Goal: Information Seeking & Learning: Find specific fact

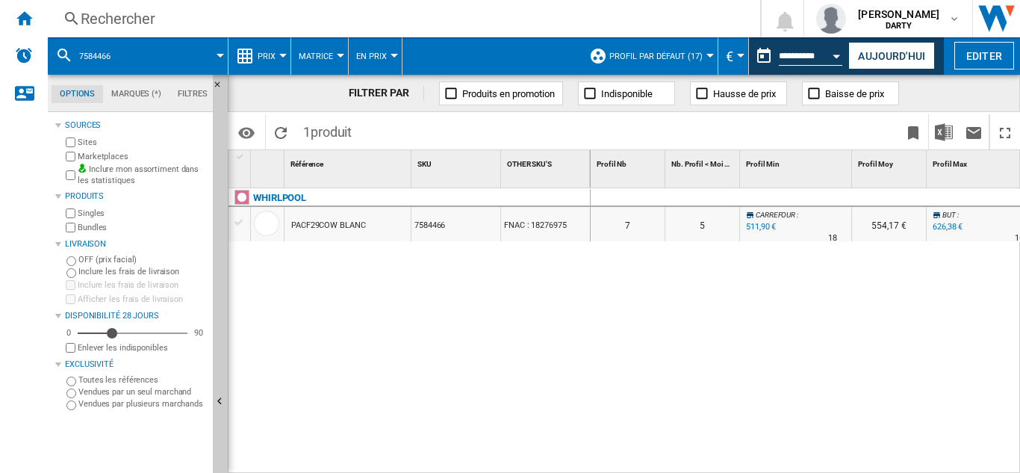
scroll to position [0, 723]
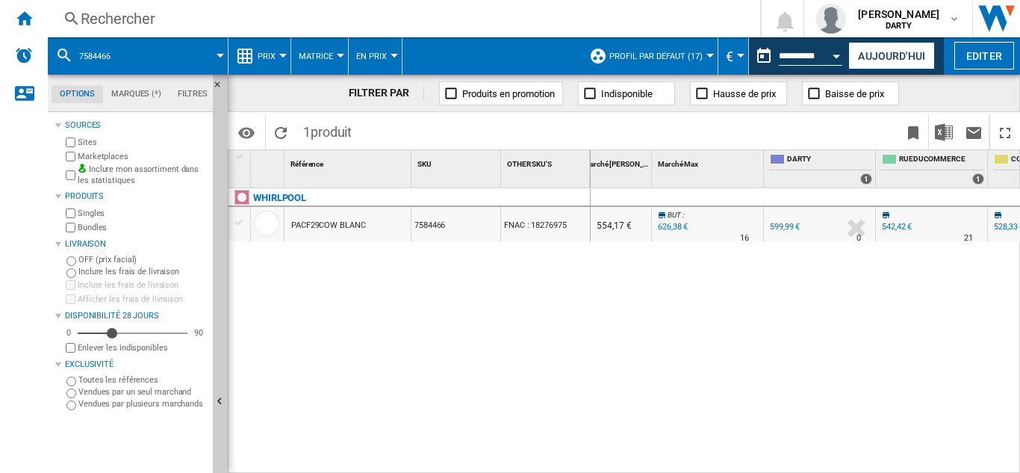
click at [133, 15] on div "Rechercher" at bounding box center [401, 18] width 641 height 21
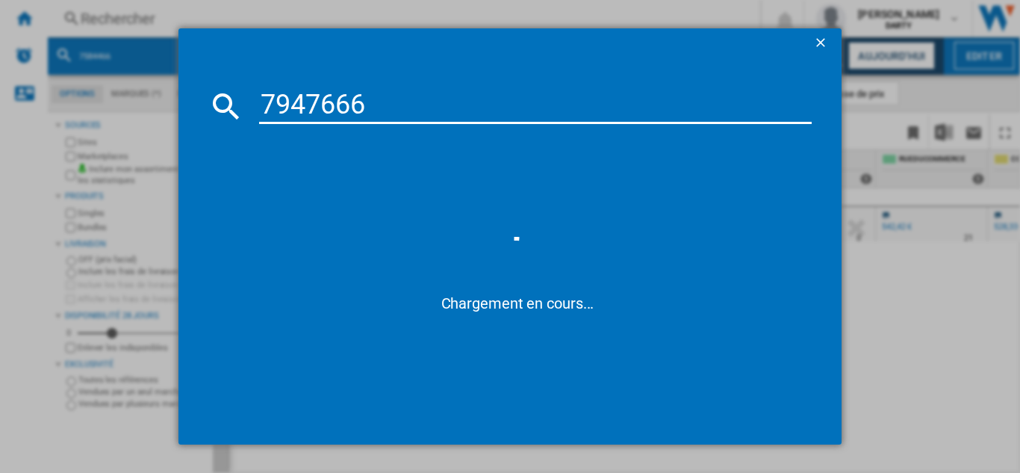
type input "7947666"
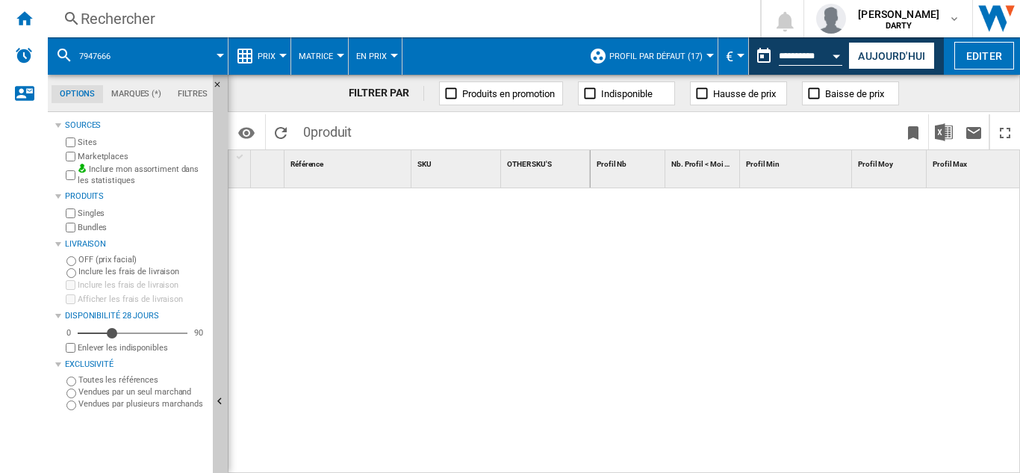
click at [132, 10] on div "Rechercher" at bounding box center [401, 18] width 641 height 21
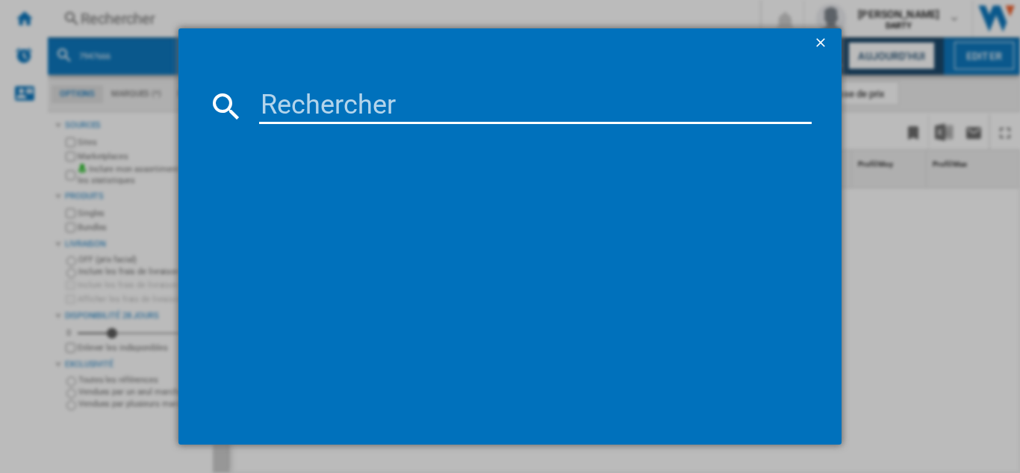
type input "7860072"
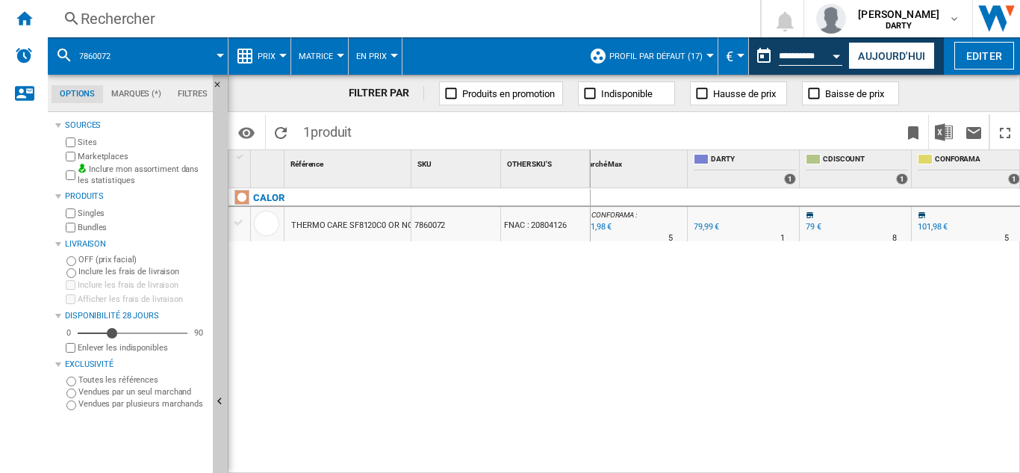
scroll to position [0, 796]
click at [129, 16] on div "Rechercher" at bounding box center [401, 18] width 641 height 21
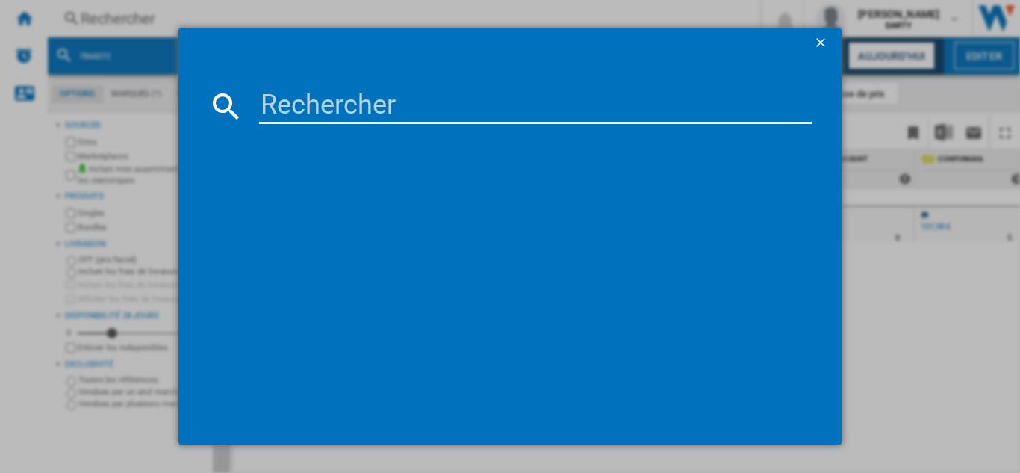
type input "7773650"
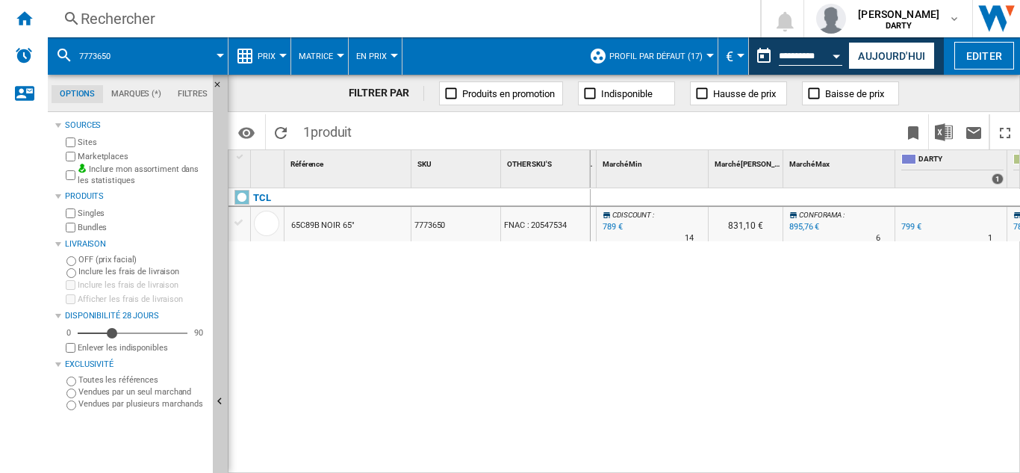
scroll to position [0, 859]
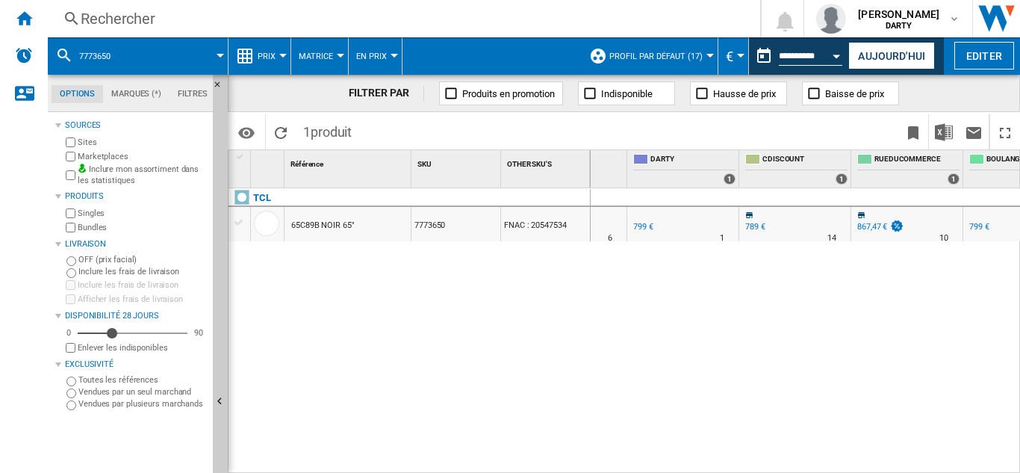
click at [125, 19] on div "Rechercher" at bounding box center [401, 18] width 641 height 21
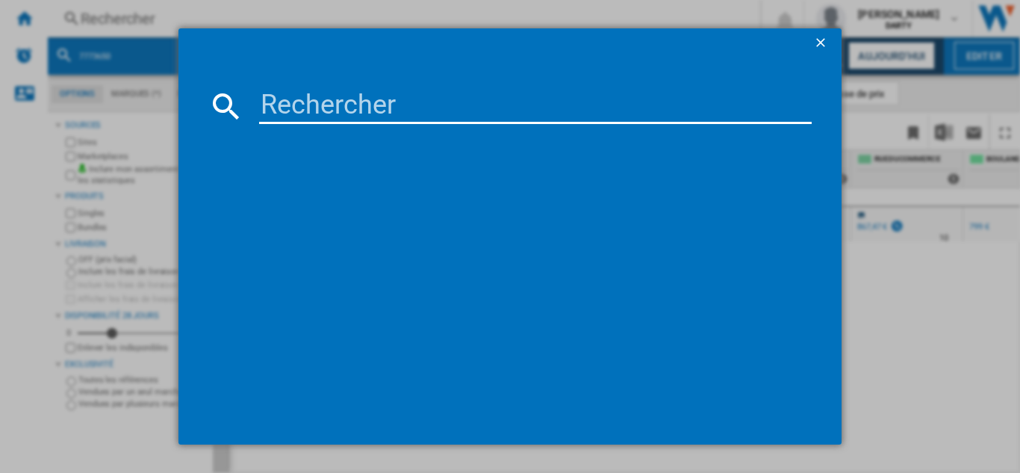
click at [326, 109] on input at bounding box center [535, 106] width 552 height 36
type input "7864213"
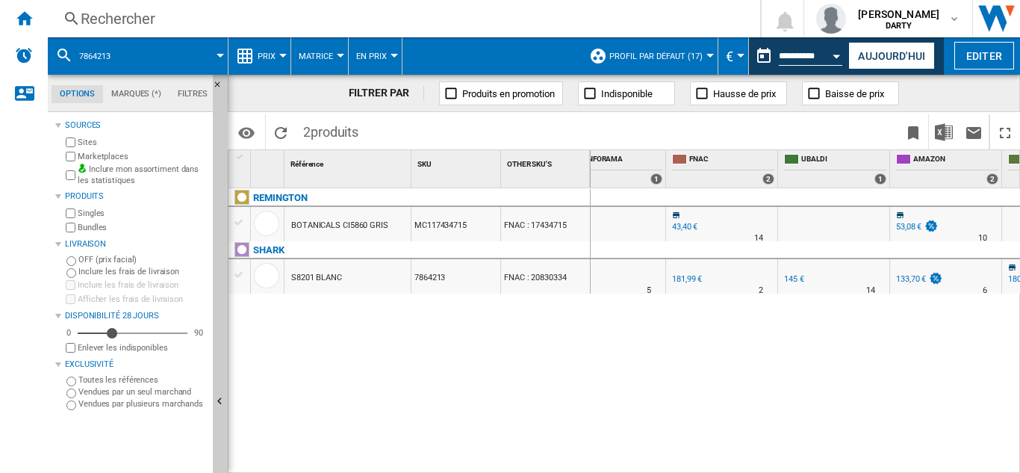
scroll to position [0, 1384]
click at [108, 19] on div "Rechercher" at bounding box center [401, 18] width 641 height 21
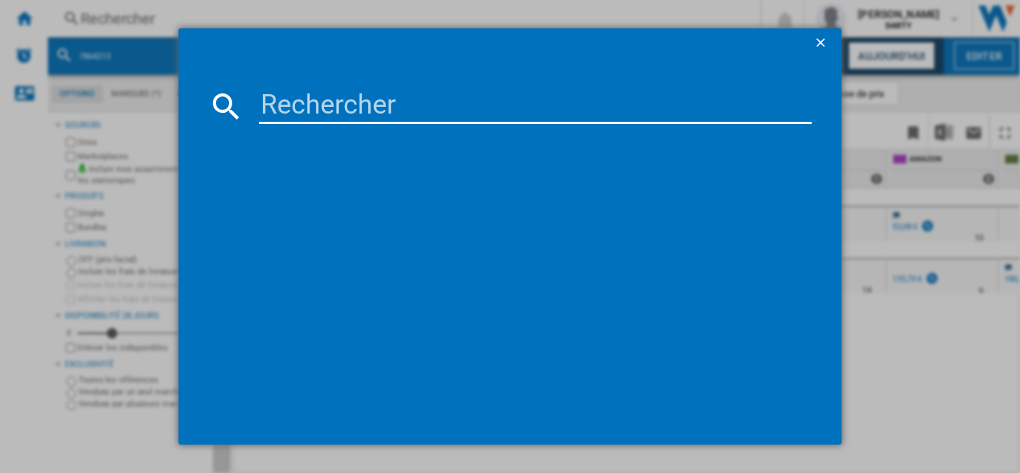
type input "8039801"
click at [371, 96] on input "8039801" at bounding box center [535, 106] width 552 height 36
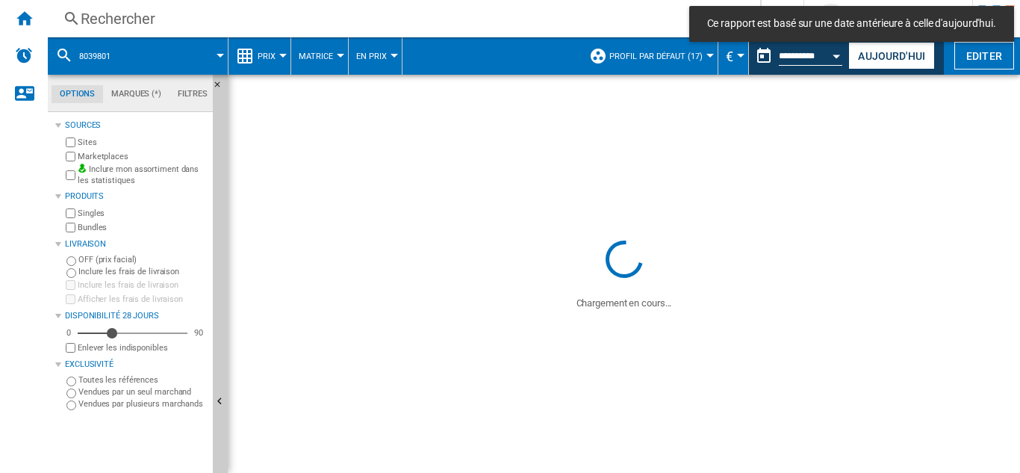
click at [835, 56] on div "Open calendar" at bounding box center [836, 57] width 7 height 4
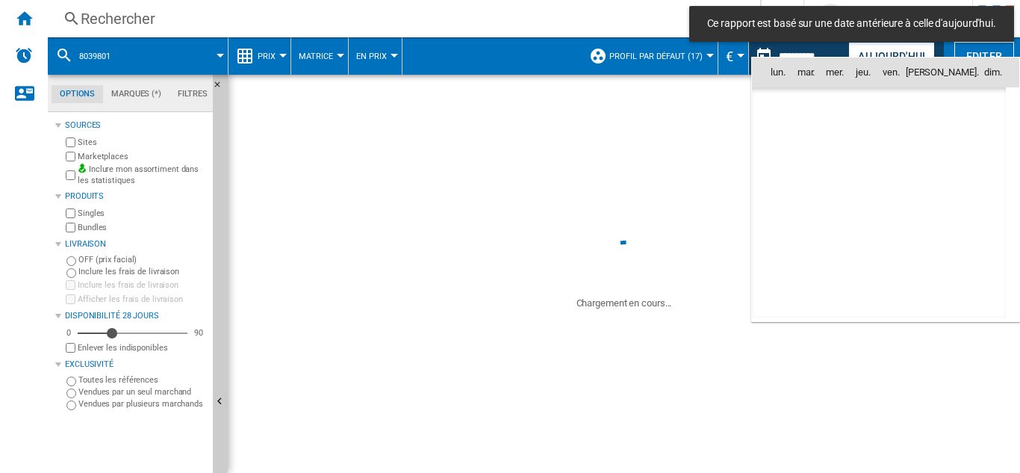
scroll to position [7122, 0]
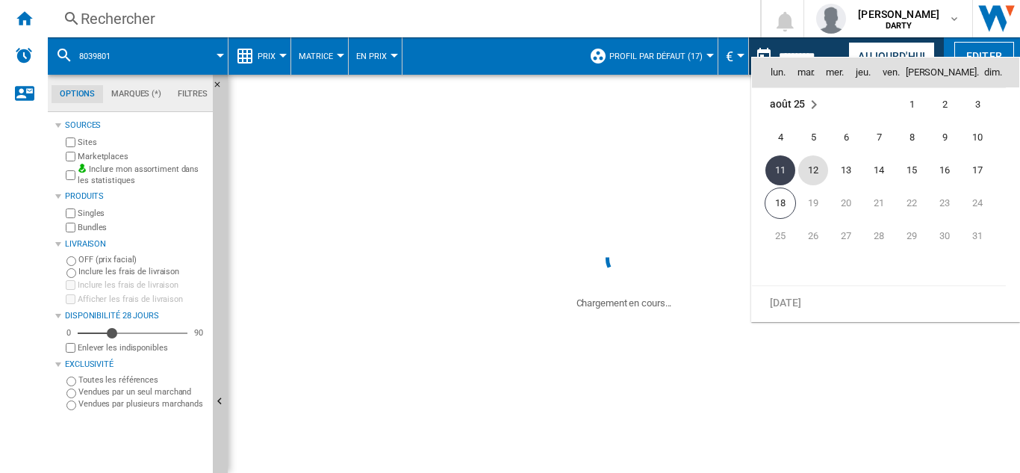
click at [812, 169] on span "12" at bounding box center [813, 170] width 30 height 30
type input "**********"
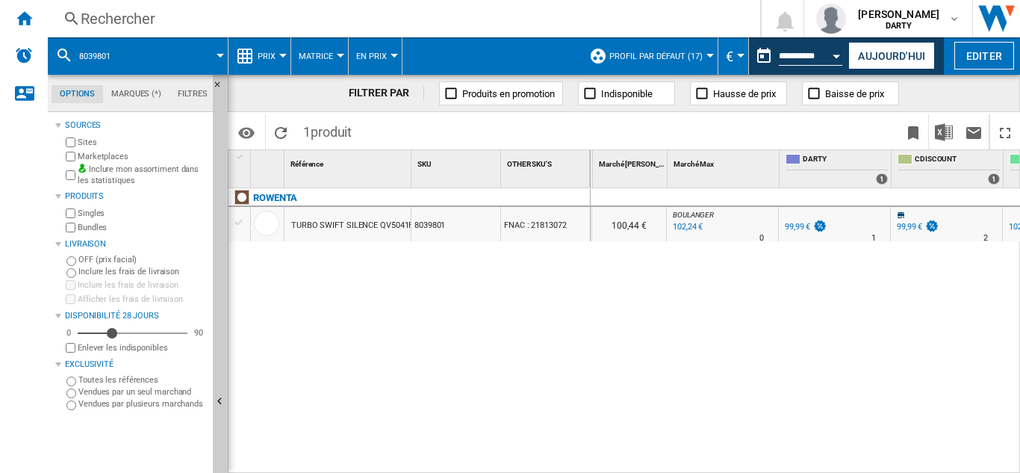
scroll to position [0, 708]
